Goal: Task Accomplishment & Management: Use online tool/utility

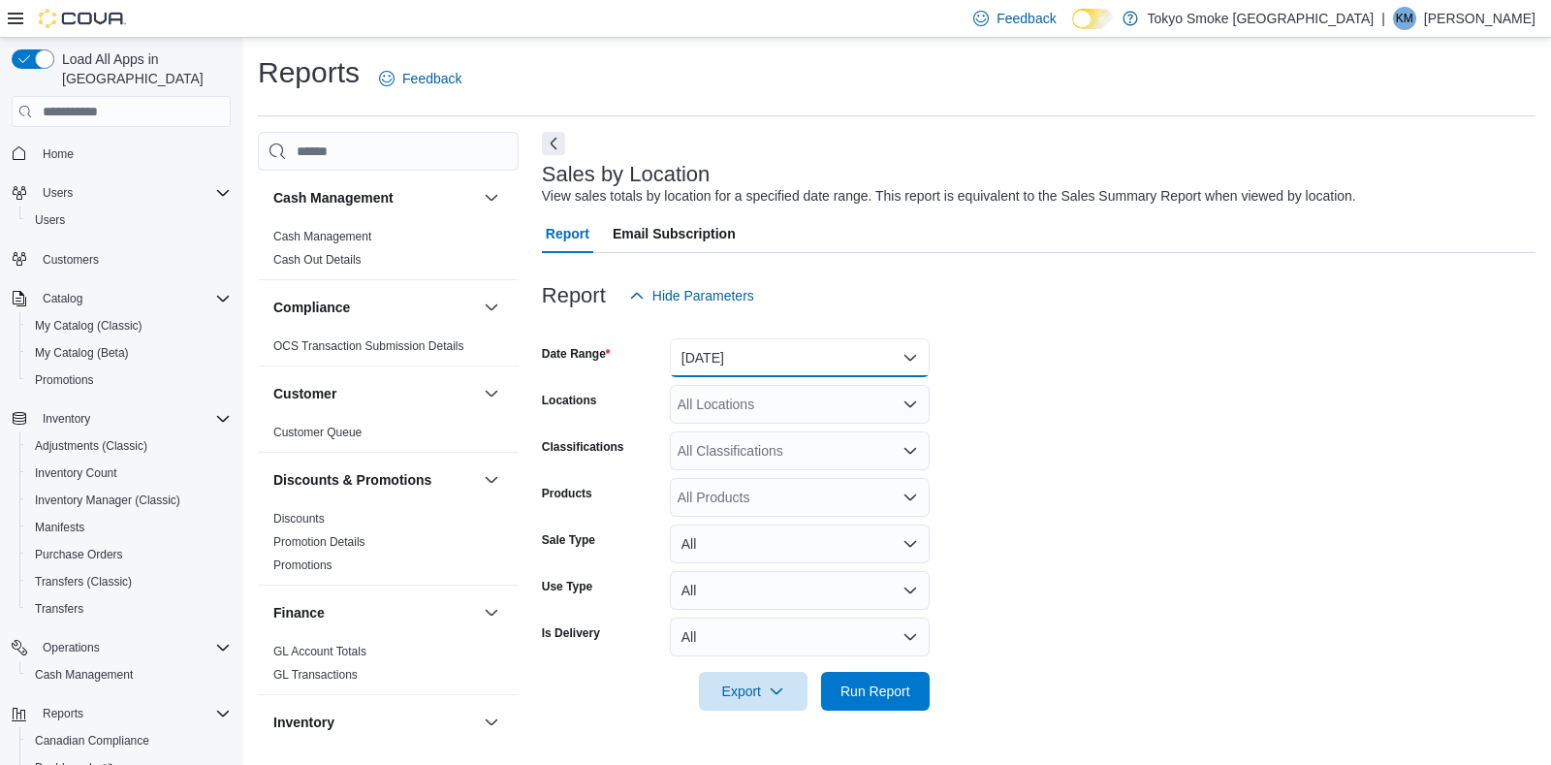
drag, startPoint x: 719, startPoint y: 345, endPoint x: 720, endPoint y: 358, distance: 12.6
click at [719, 345] on button "[DATE]" at bounding box center [800, 357] width 260 height 39
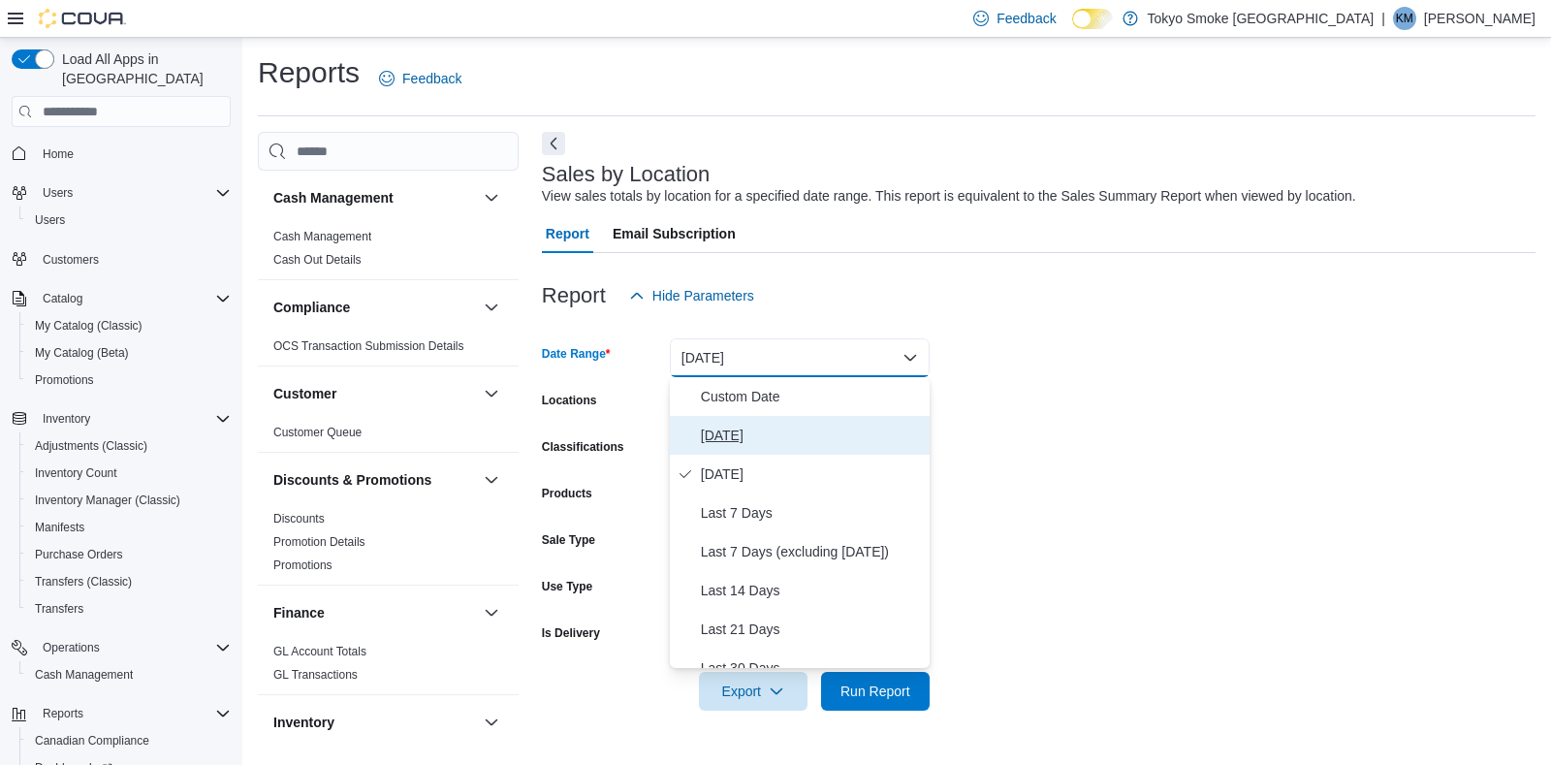
drag, startPoint x: 726, startPoint y: 425, endPoint x: 729, endPoint y: 413, distance: 12.0
click at [727, 425] on span "[DATE]" at bounding box center [811, 435] width 221 height 23
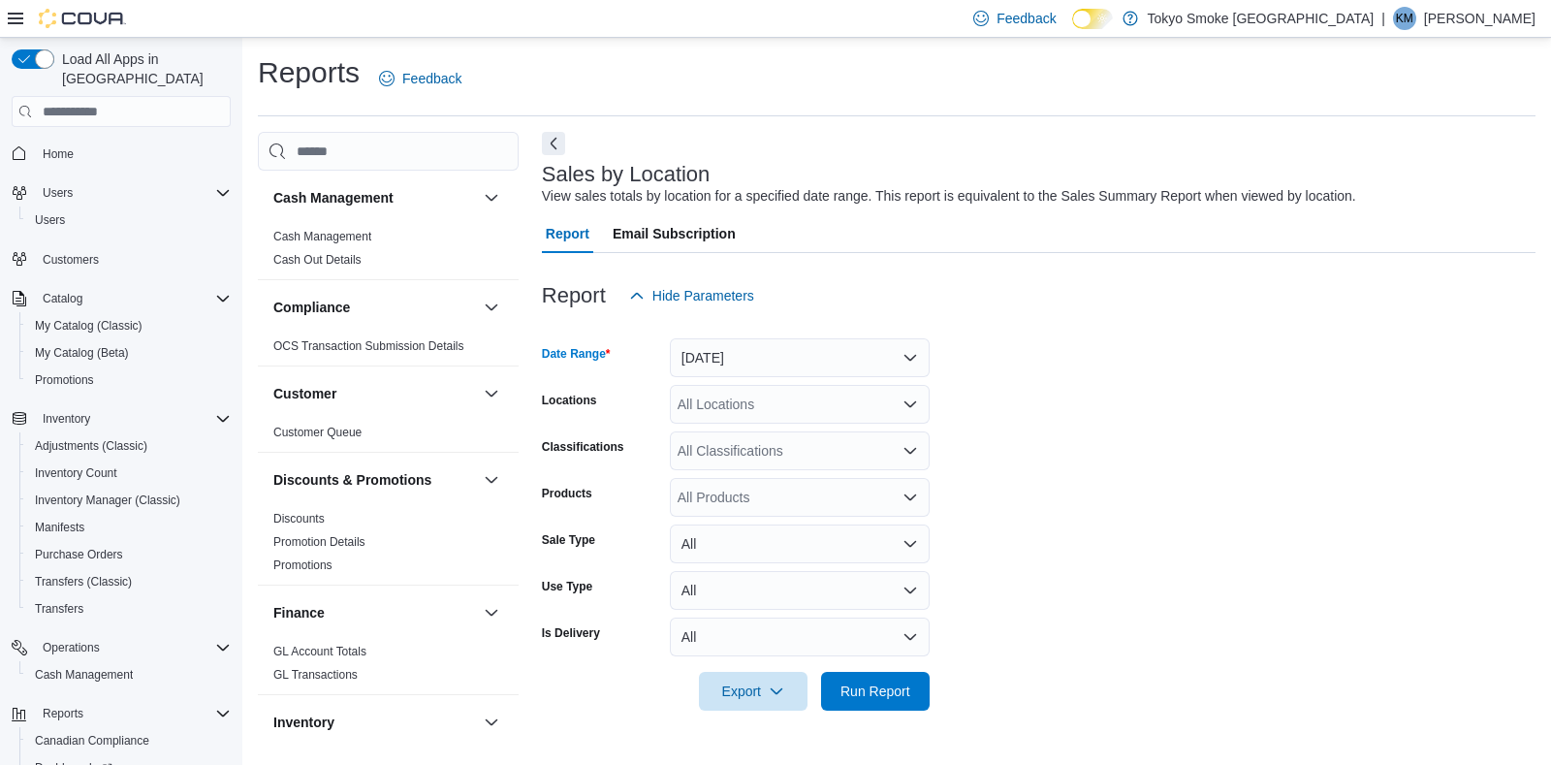
click at [736, 390] on div "All Locations" at bounding box center [800, 404] width 260 height 39
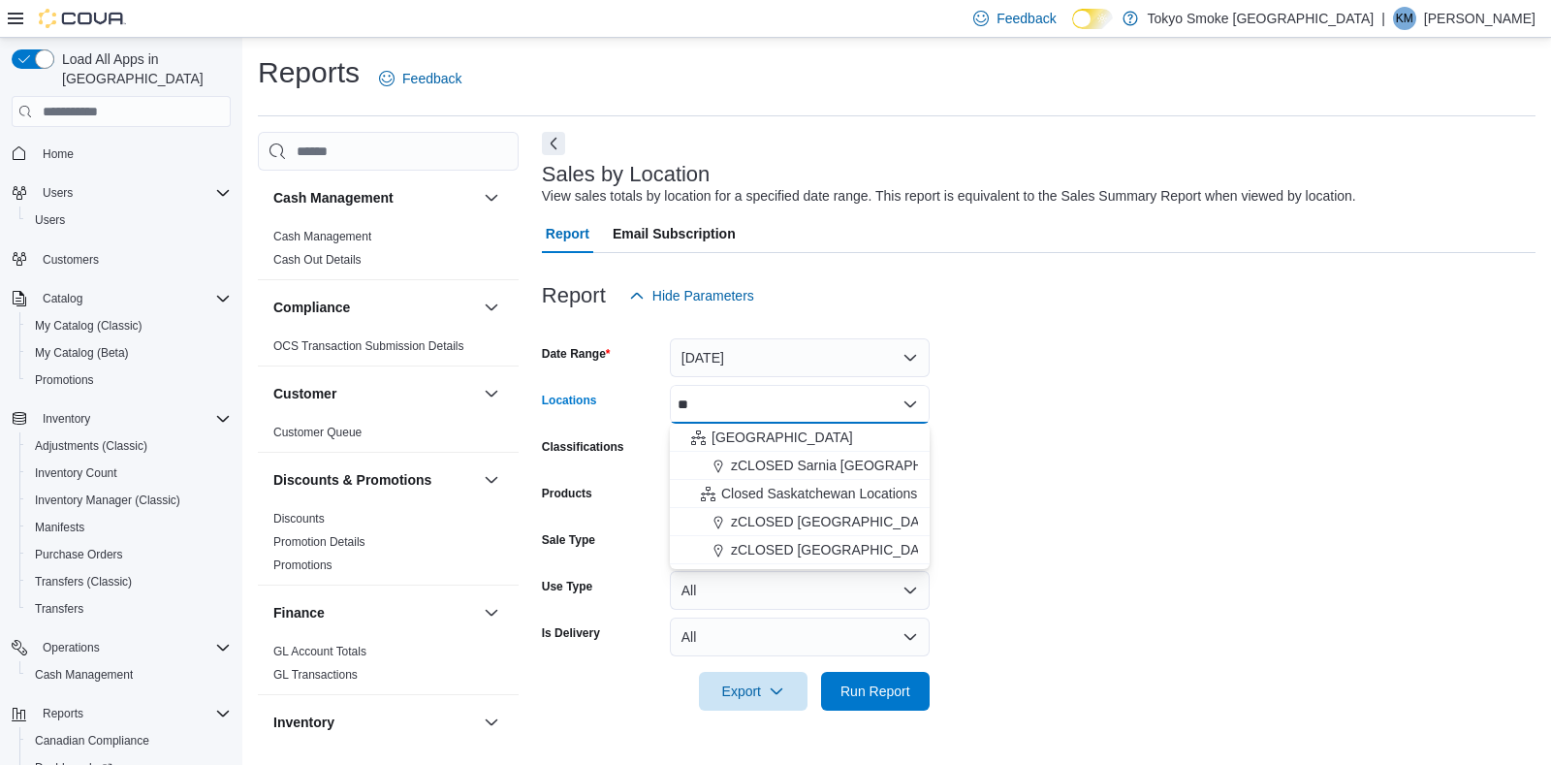
type input "**"
click at [744, 437] on span "[GEOGRAPHIC_DATA]" at bounding box center [783, 437] width 142 height 19
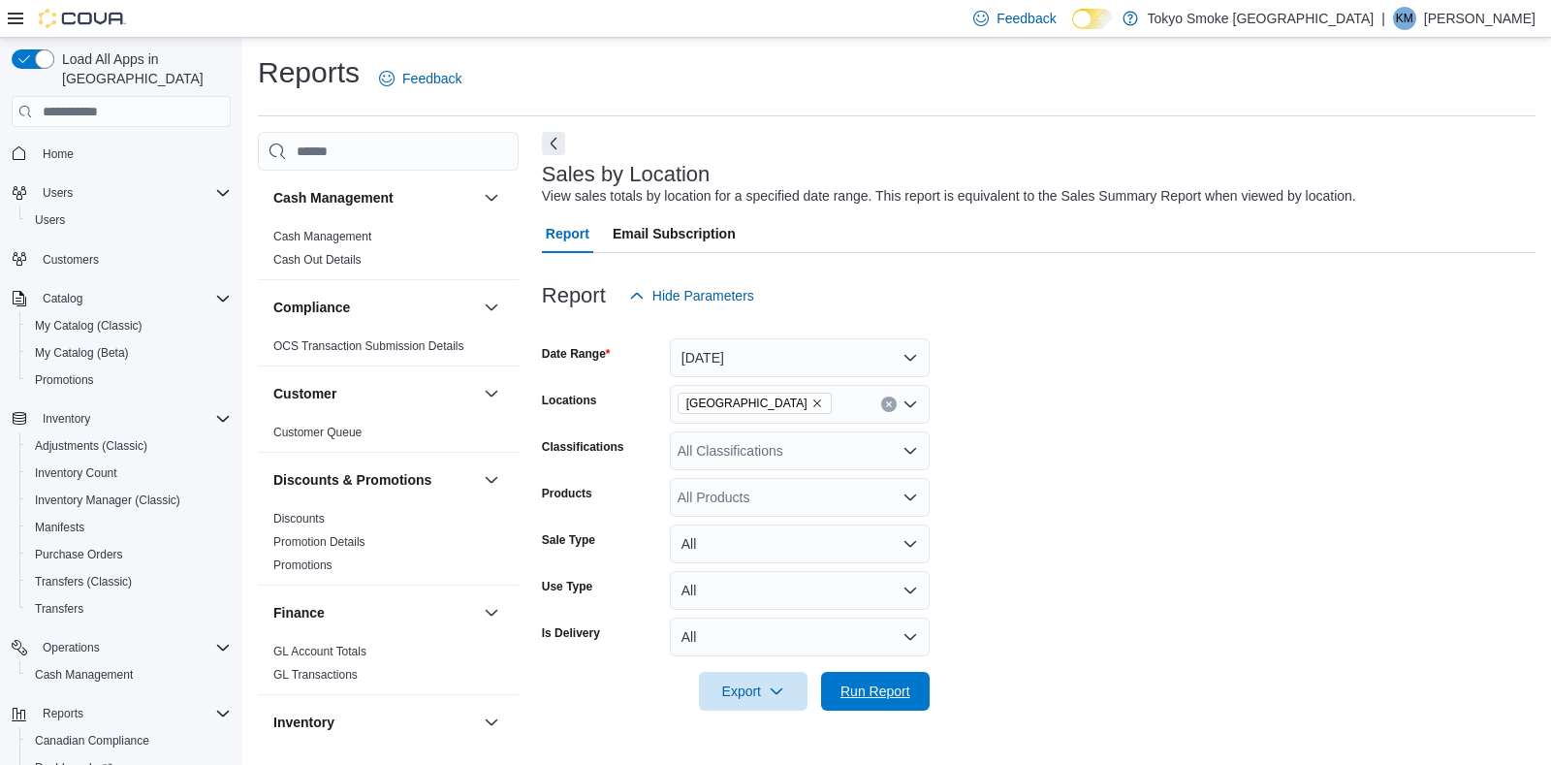
click at [870, 700] on span "Run Report" at bounding box center [876, 691] width 70 height 19
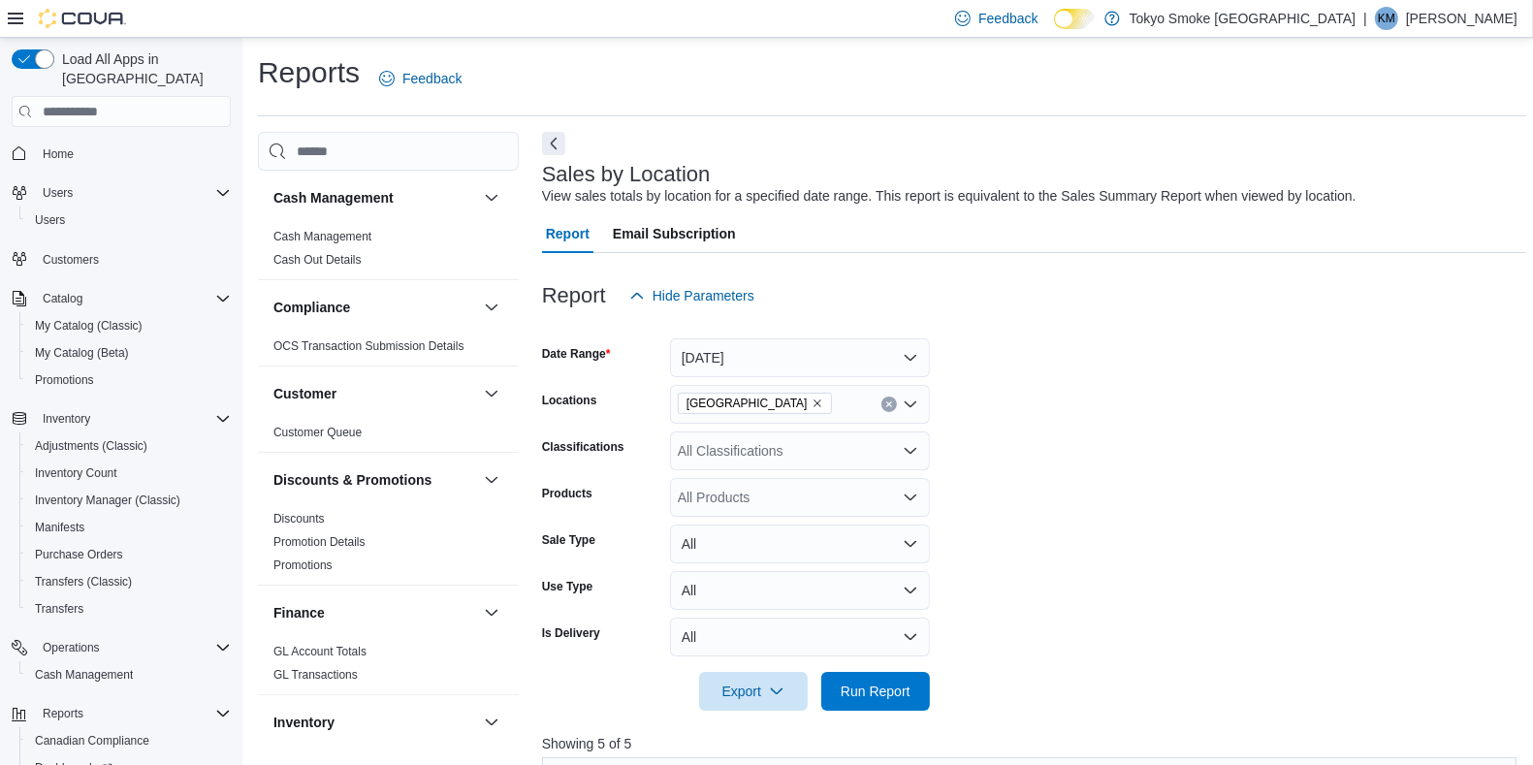
scroll to position [620, 0]
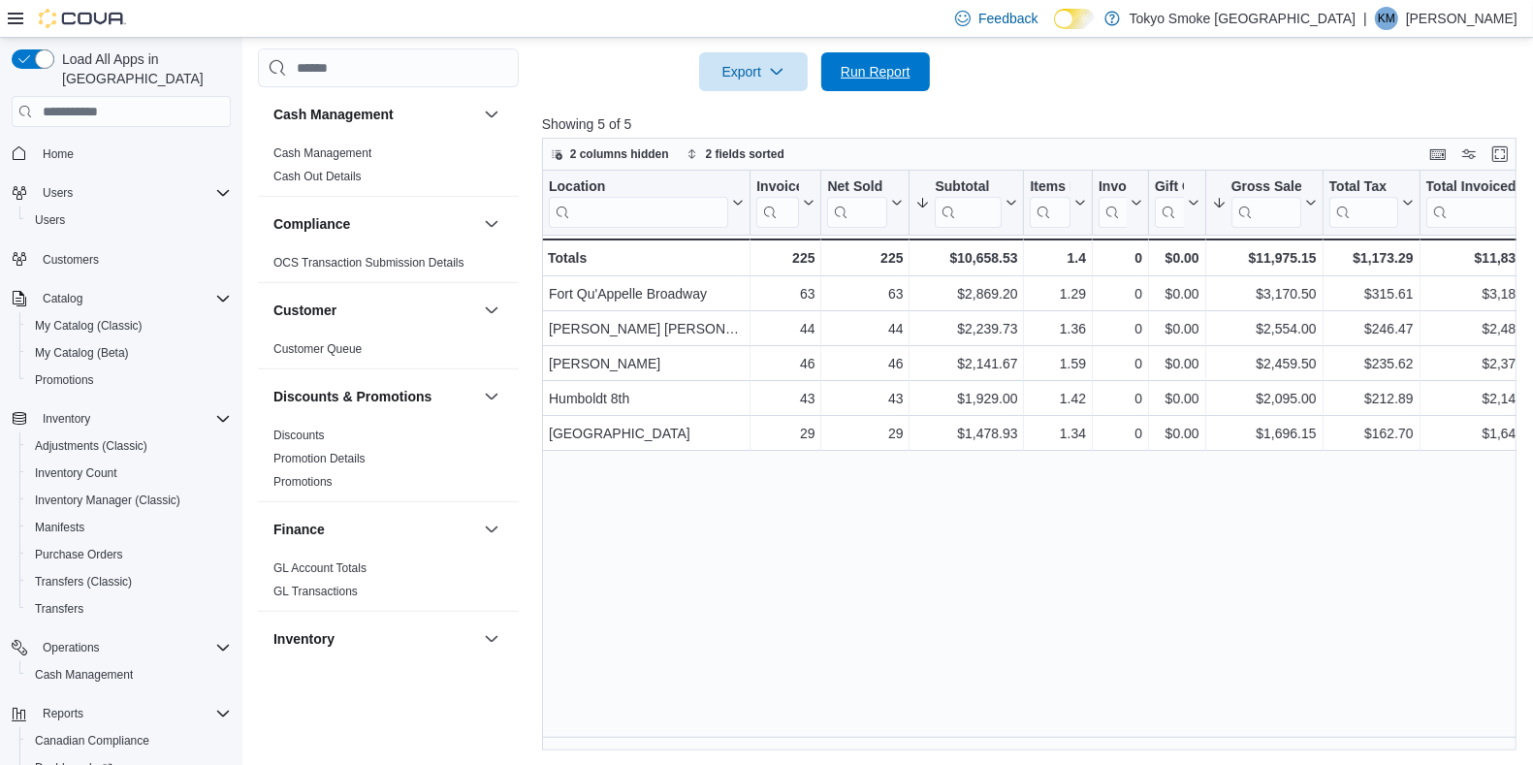
click at [885, 61] on span "Run Report" at bounding box center [875, 71] width 85 height 39
